Goal: Book appointment/travel/reservation

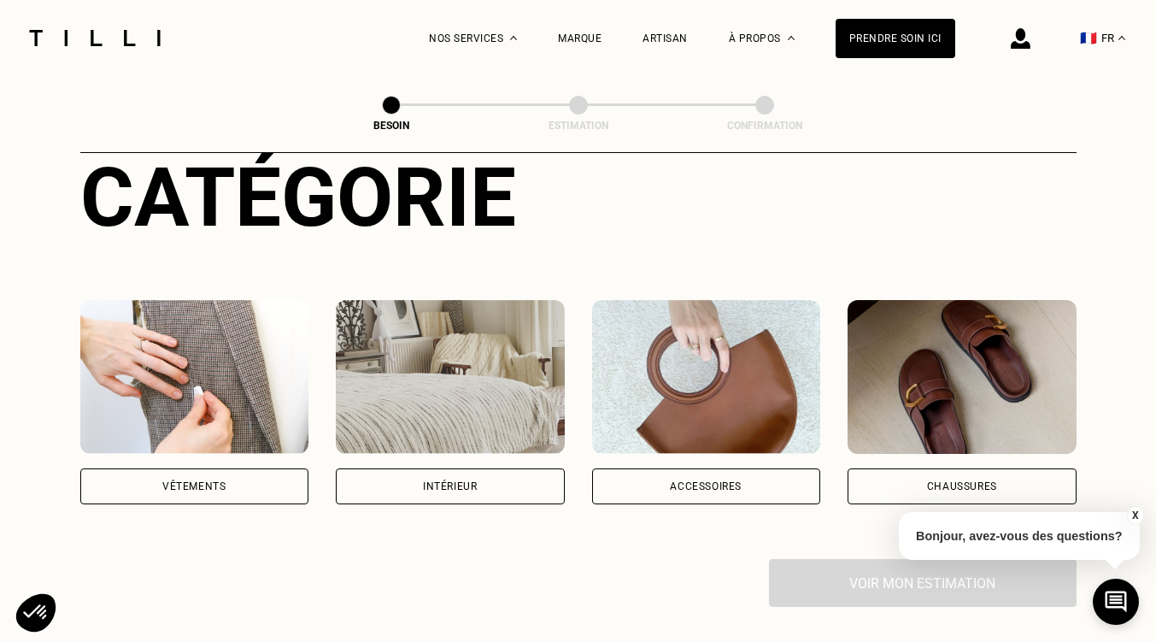
scroll to position [256, 0]
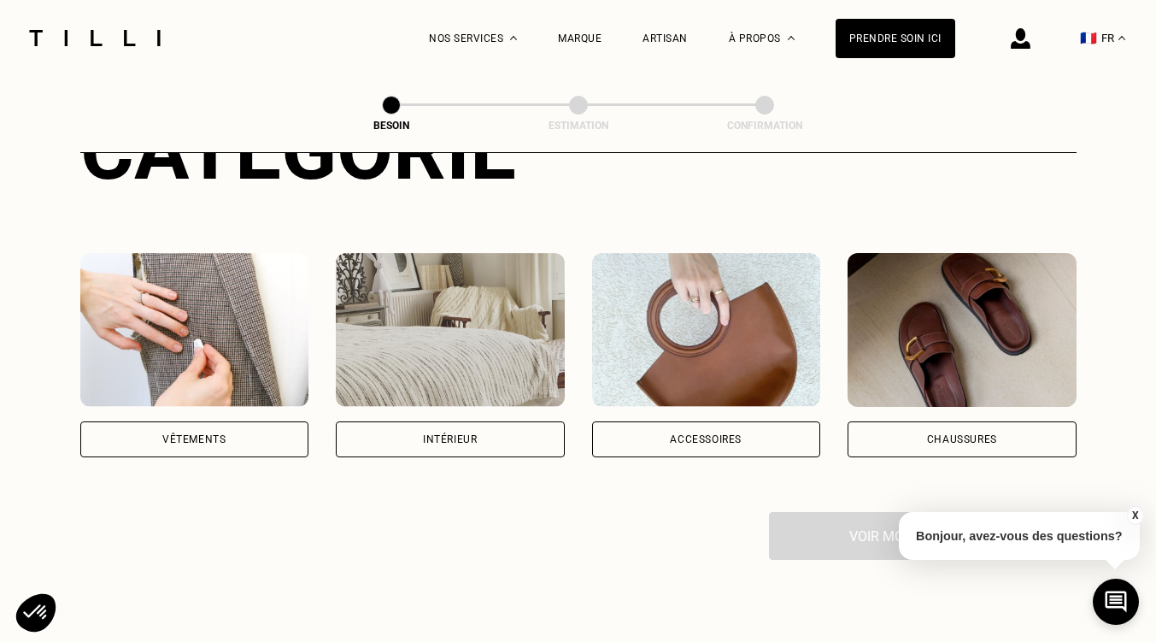
click at [756, 330] on img at bounding box center [706, 330] width 229 height 154
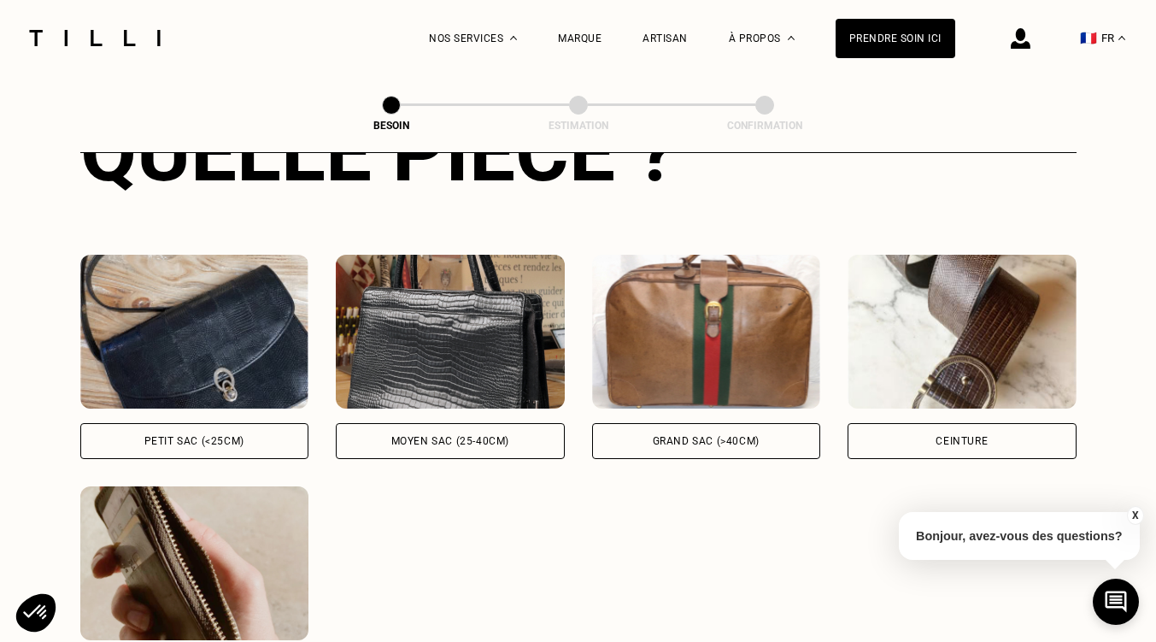
scroll to position [804, 0]
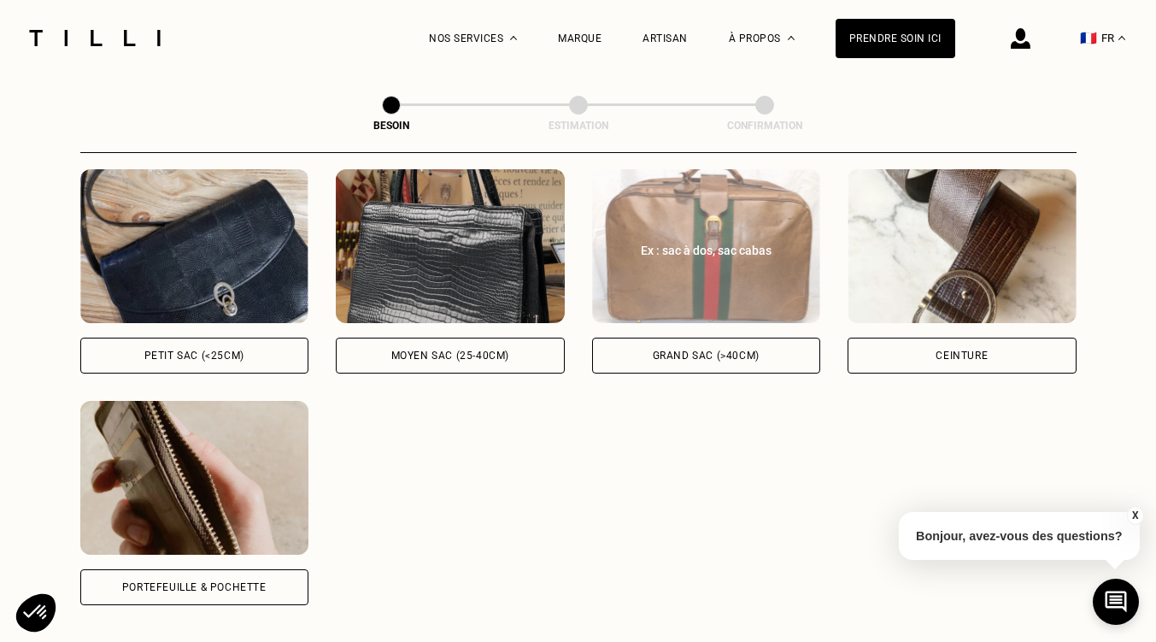
click at [707, 350] on div "Grand sac (>40cm)" at bounding box center [706, 355] width 107 height 10
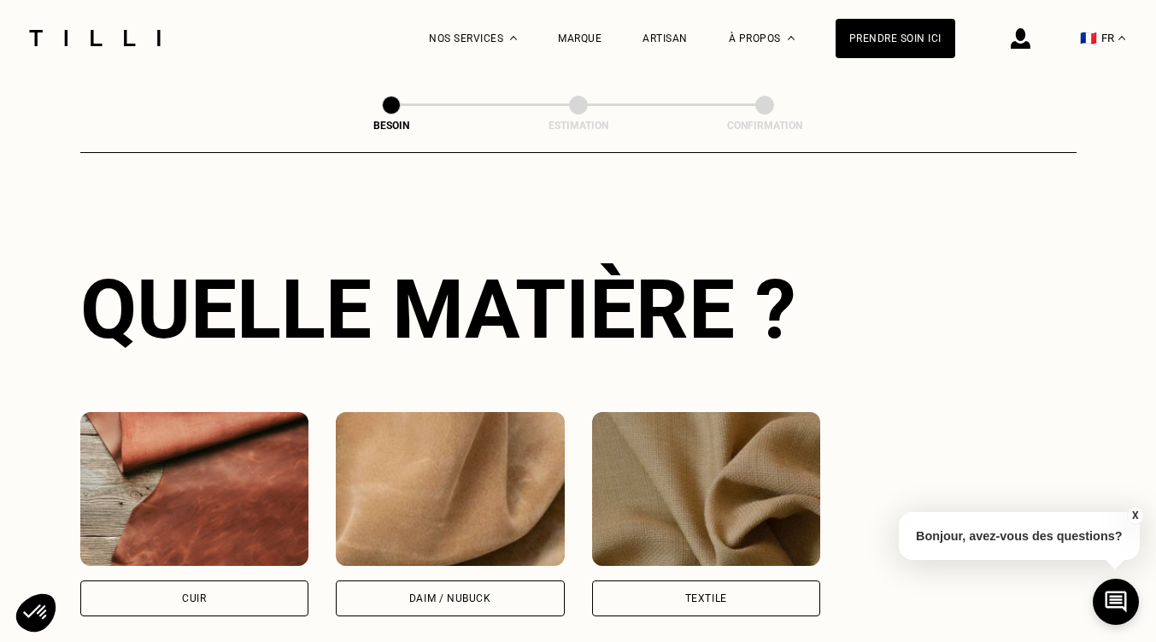
scroll to position [1428, 0]
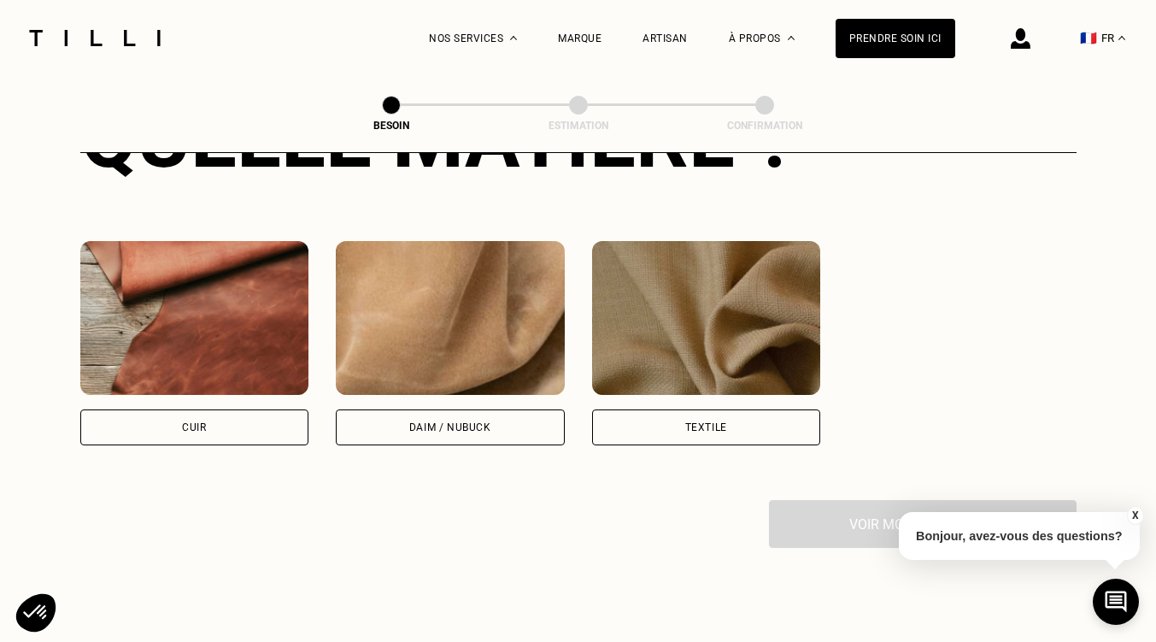
click at [236, 413] on div "Cuir" at bounding box center [194, 427] width 229 height 36
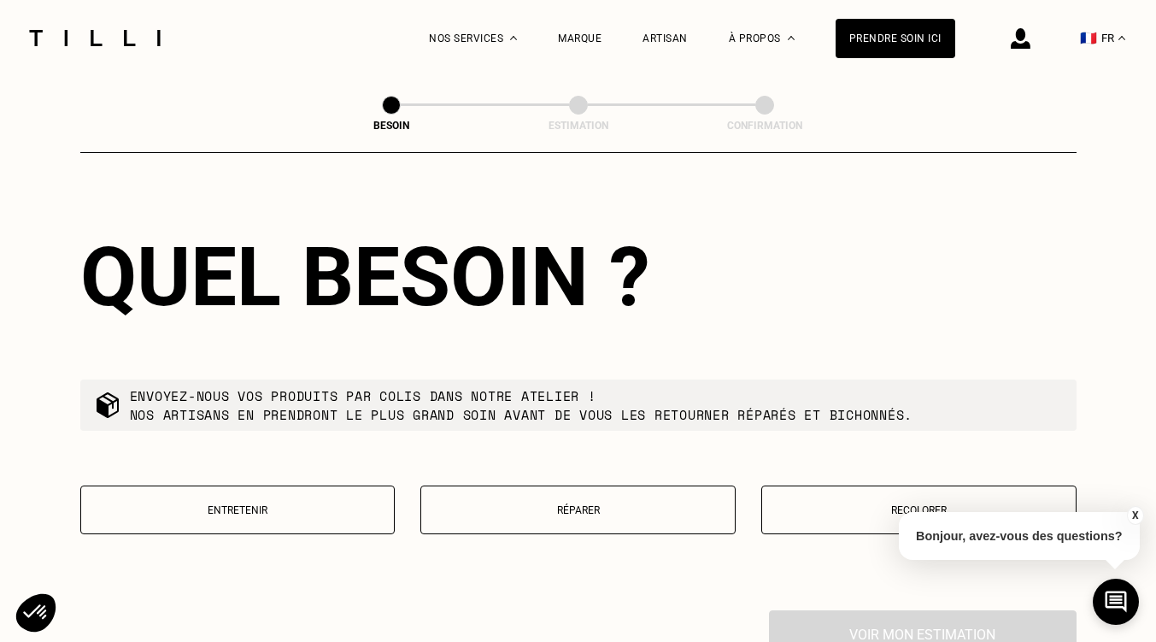
scroll to position [1810, 0]
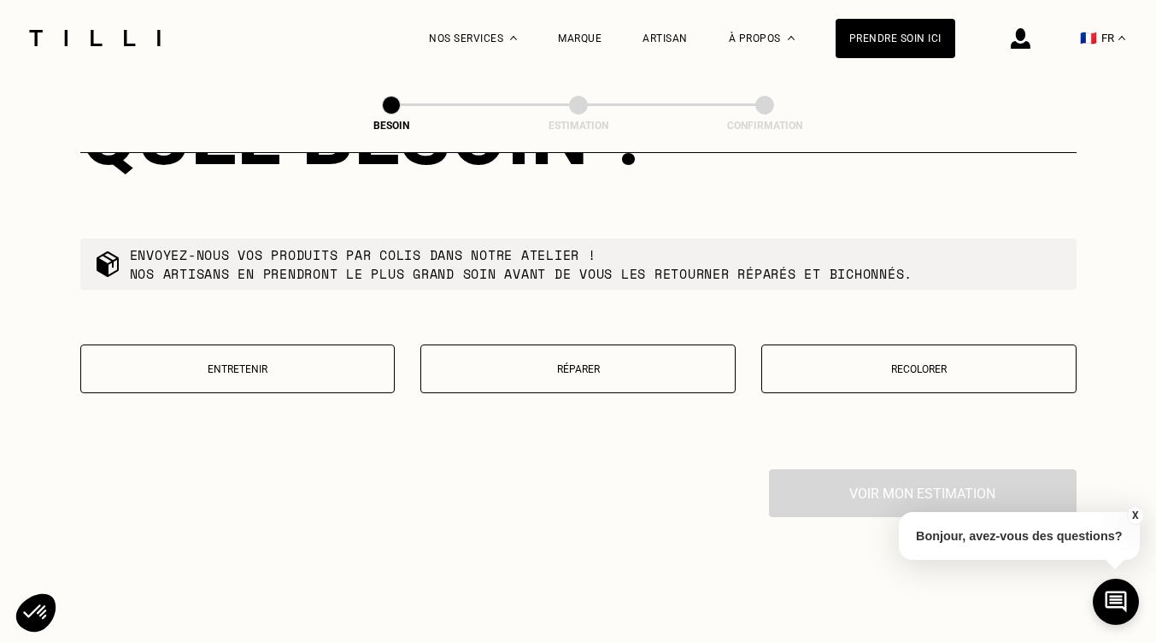
click at [303, 372] on button "Entretenir" at bounding box center [237, 368] width 315 height 49
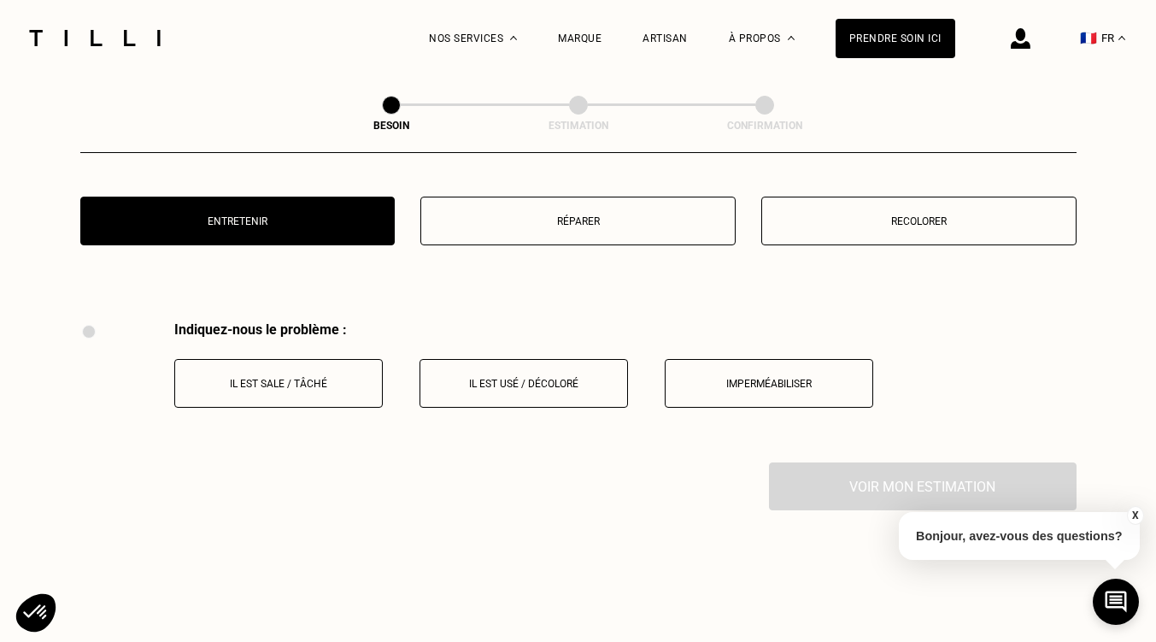
scroll to position [1992, 0]
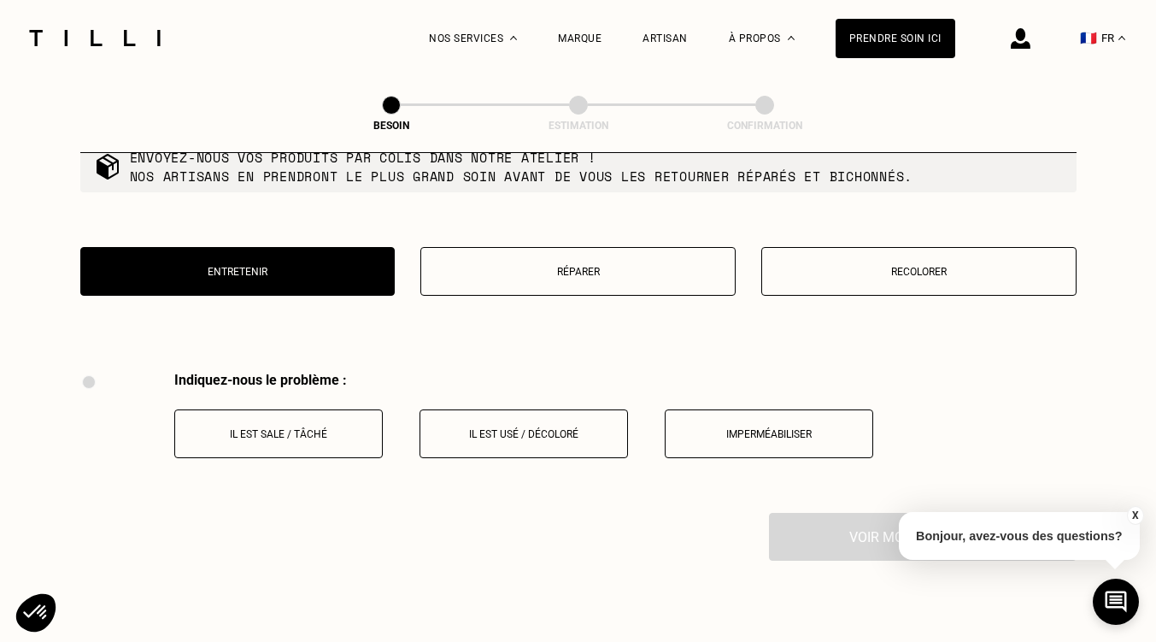
click at [891, 274] on button "Recolorer" at bounding box center [919, 271] width 315 height 49
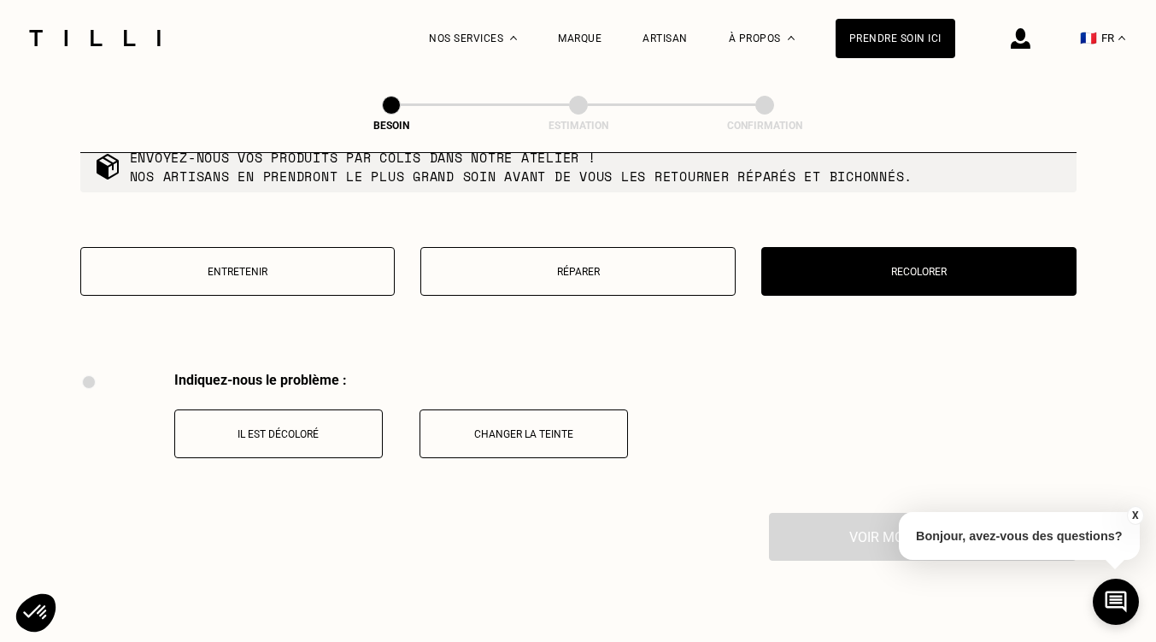
click at [561, 269] on button "Réparer" at bounding box center [578, 271] width 315 height 49
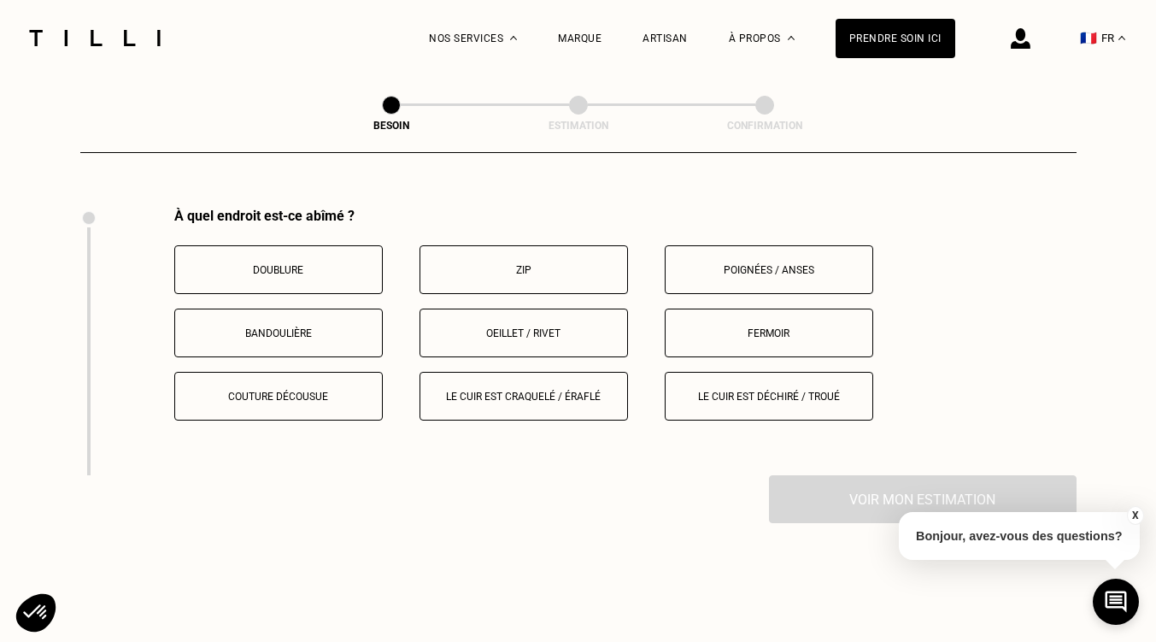
scroll to position [2163, 0]
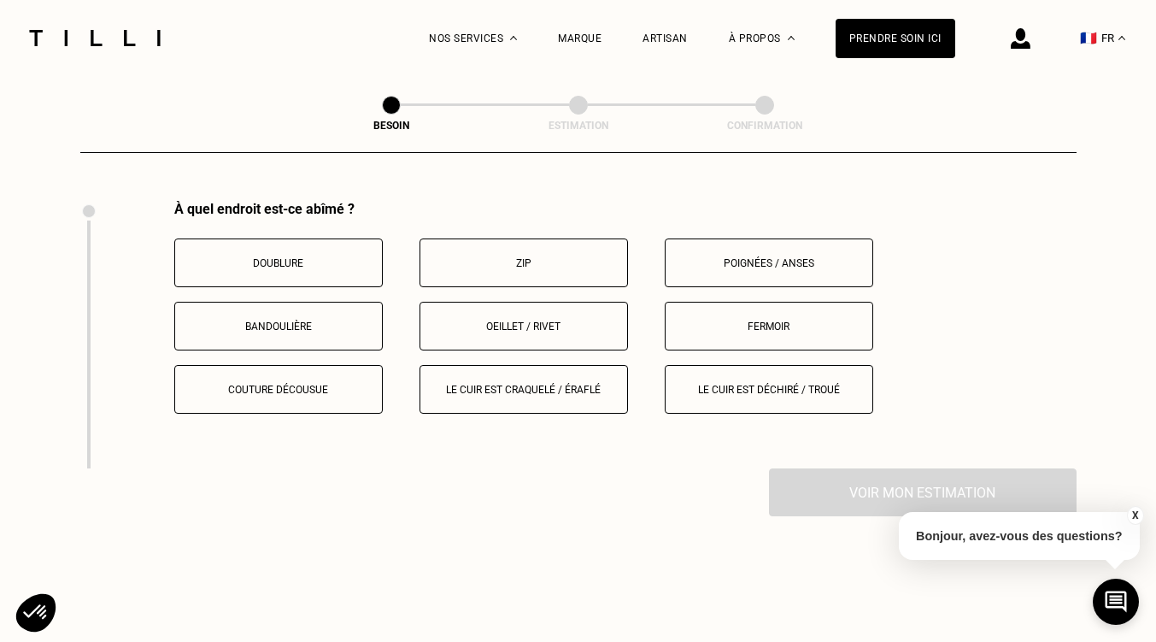
click at [508, 388] on button "Le cuir est craquelé / éraflé" at bounding box center [524, 389] width 209 height 49
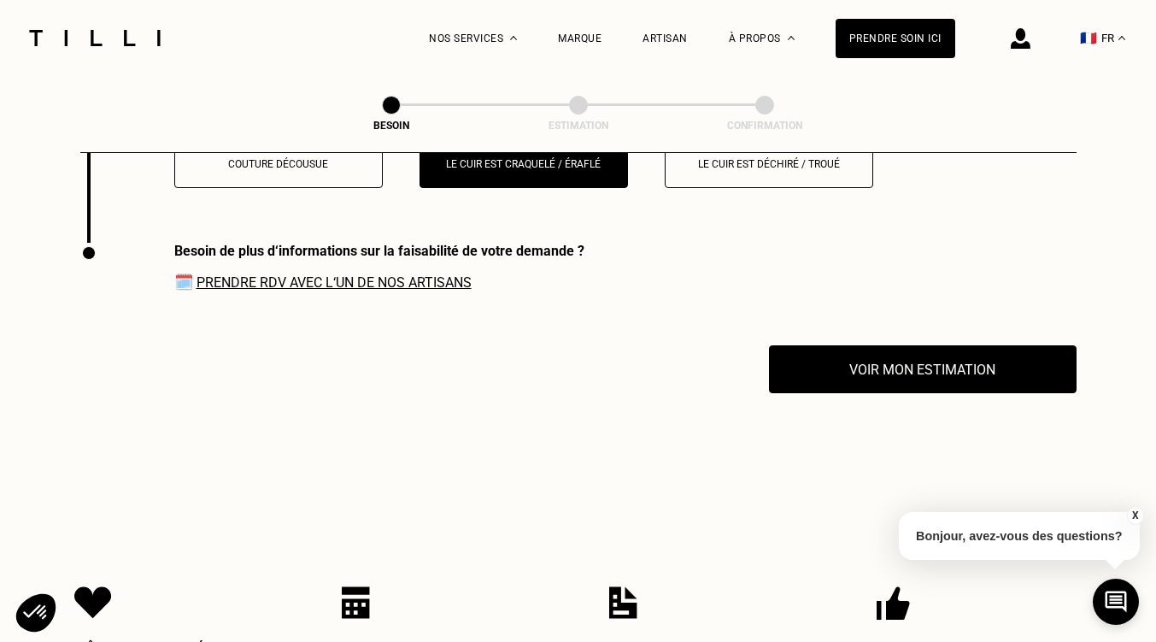
scroll to position [2431, 0]
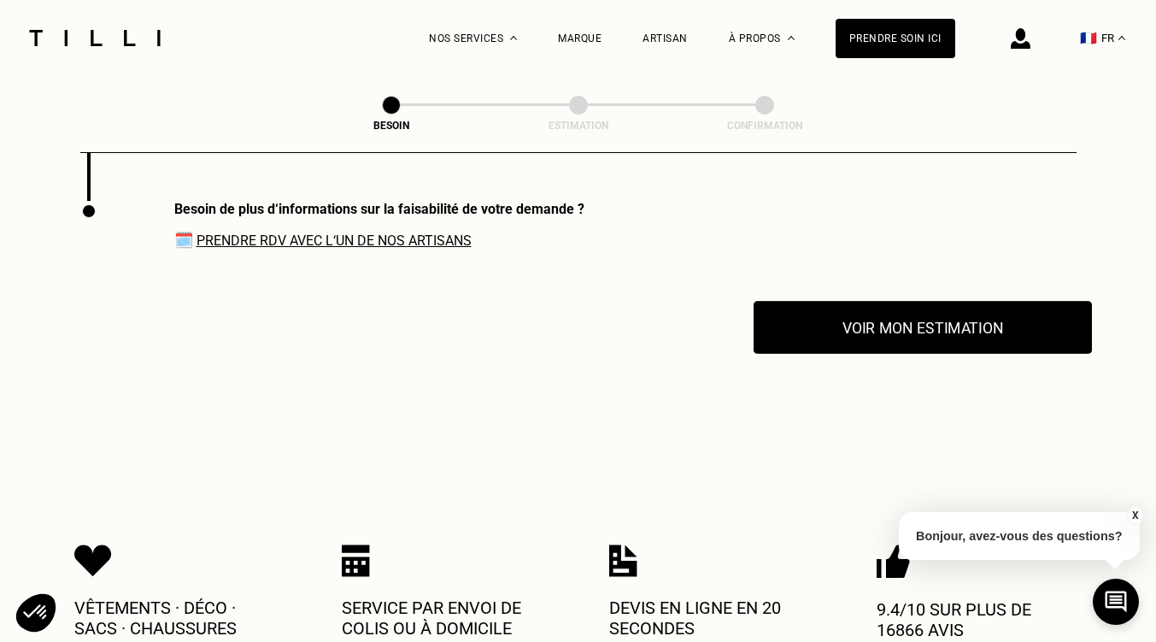
click at [927, 338] on button "Voir mon estimation" at bounding box center [923, 327] width 338 height 53
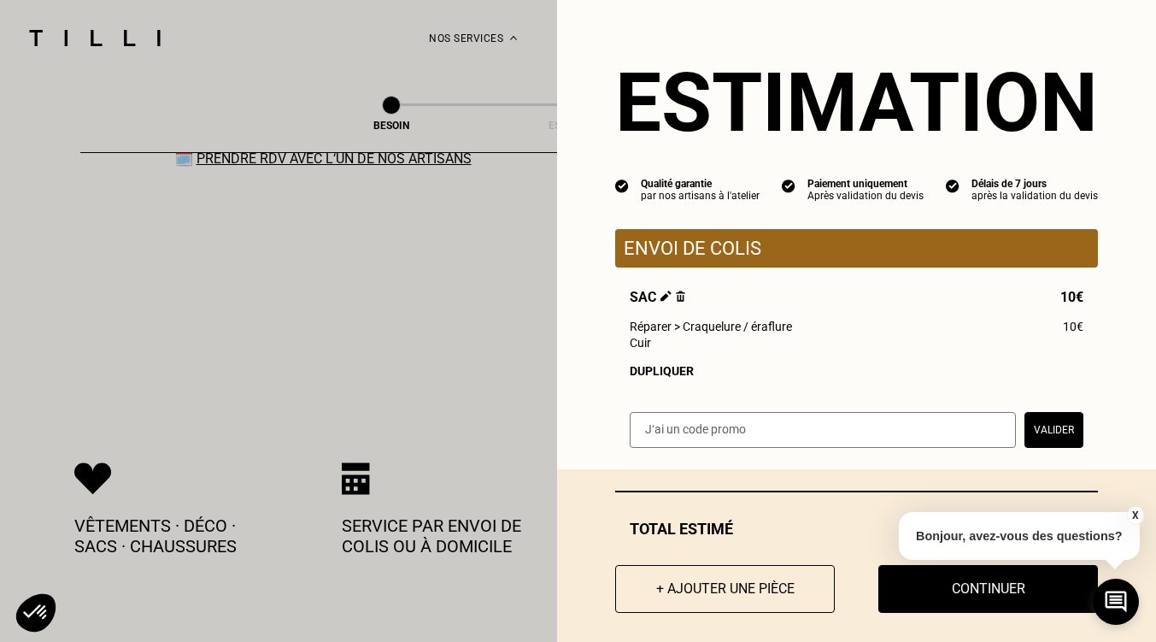
scroll to position [2345, 0]
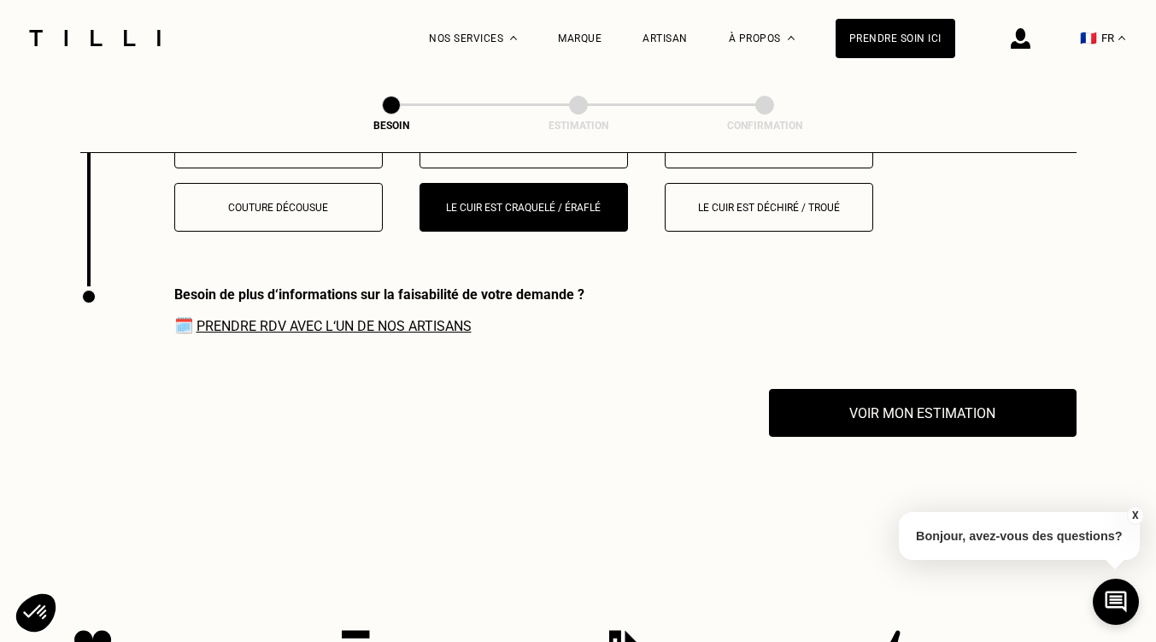
click at [382, 322] on link "Prendre RDV avec l‘un de nos artisans" at bounding box center [334, 326] width 275 height 16
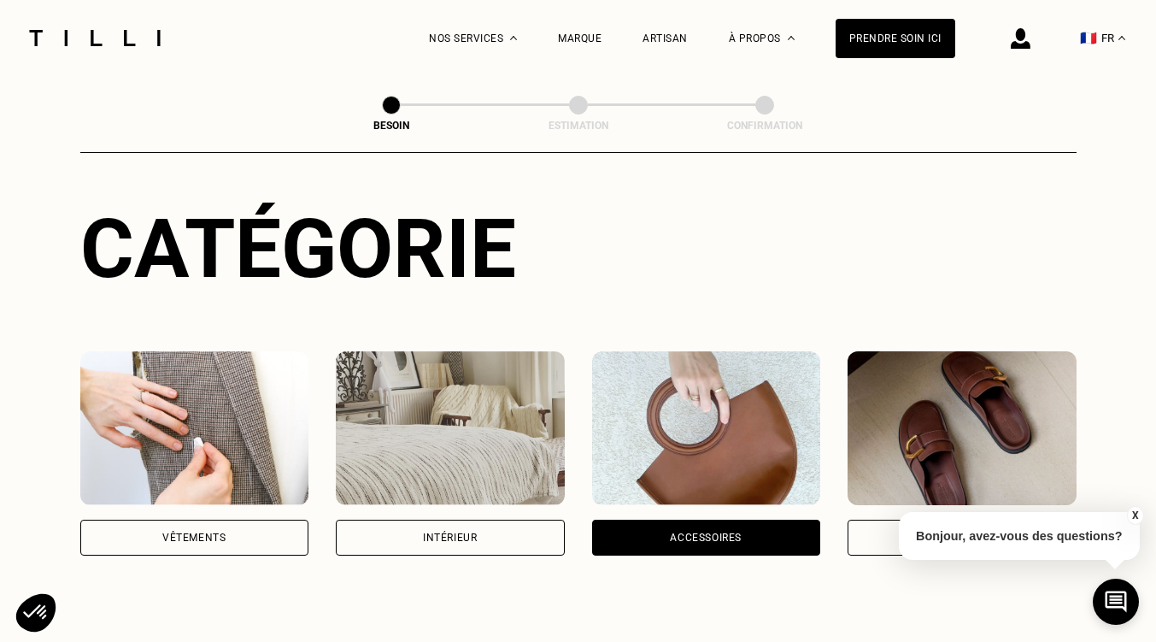
scroll to position [0, 0]
